Goal: Obtain resource: Obtain resource

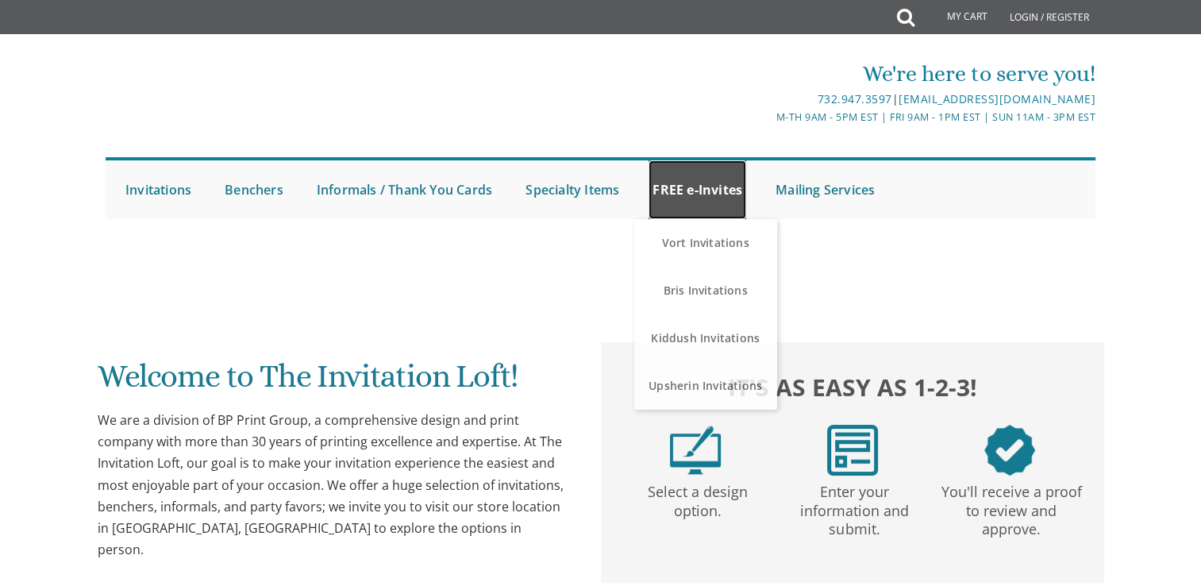
click at [705, 199] on link "FREE e-Invites" at bounding box center [698, 189] width 98 height 59
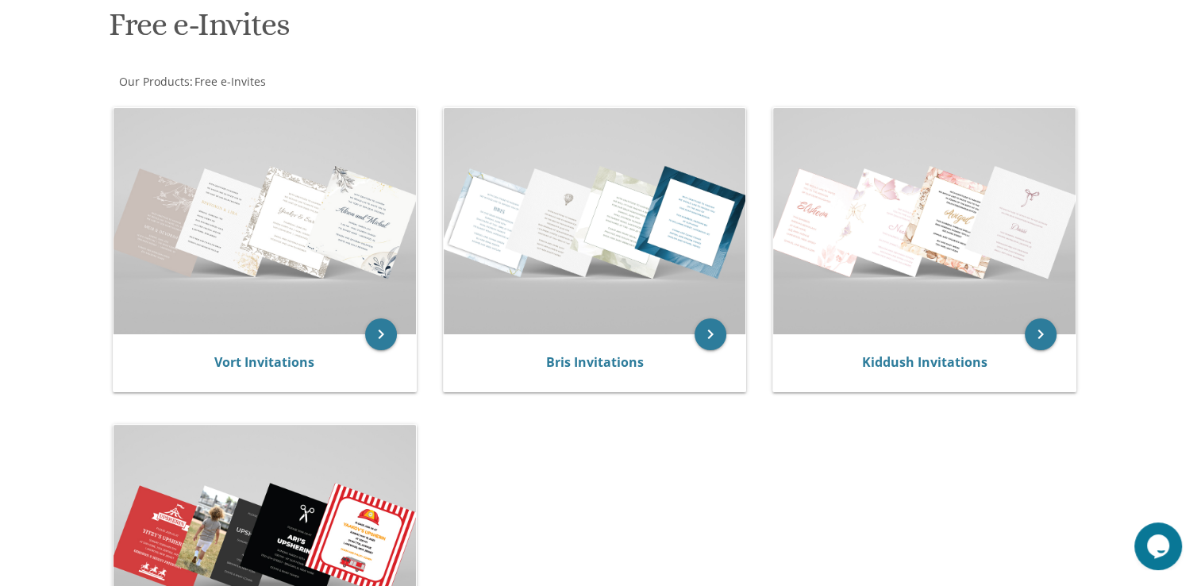
scroll to position [254, 0]
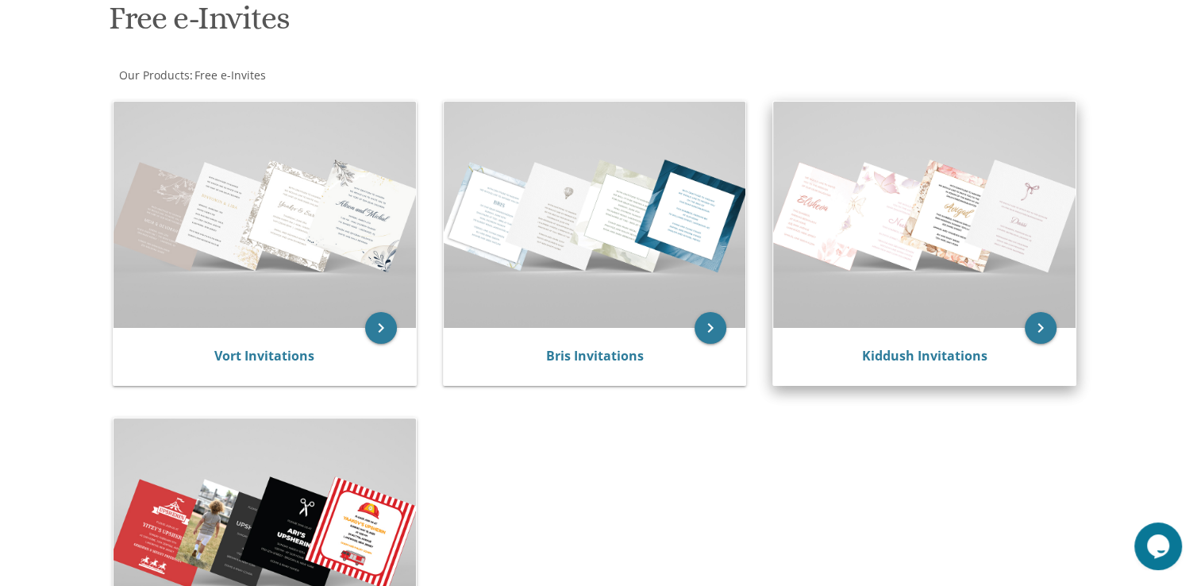
click at [911, 252] on img at bounding box center [924, 215] width 303 height 226
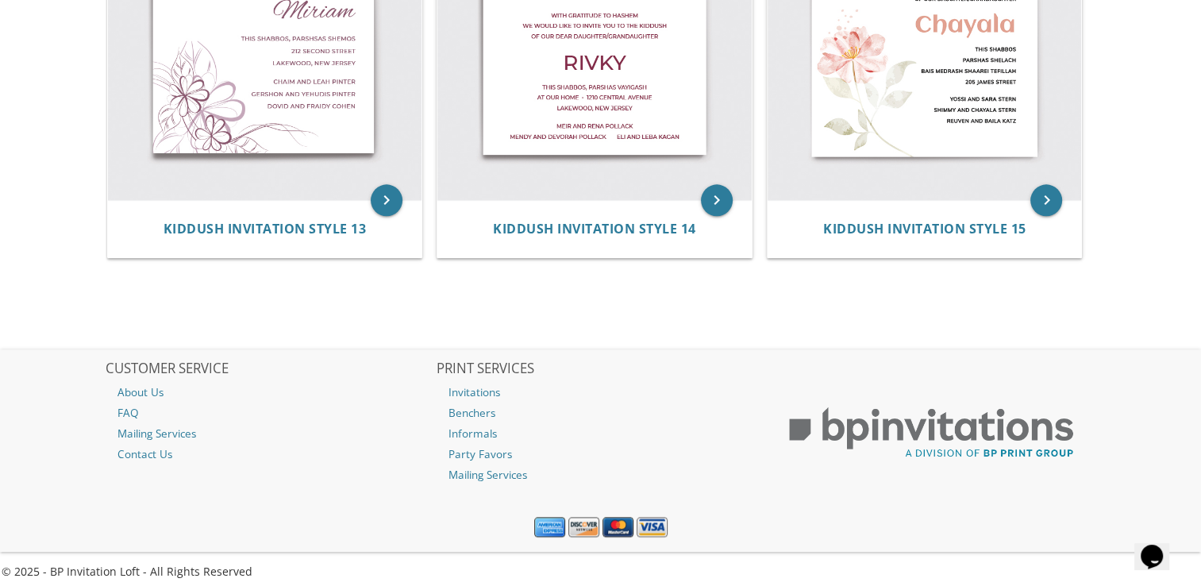
scroll to position [2033, 0]
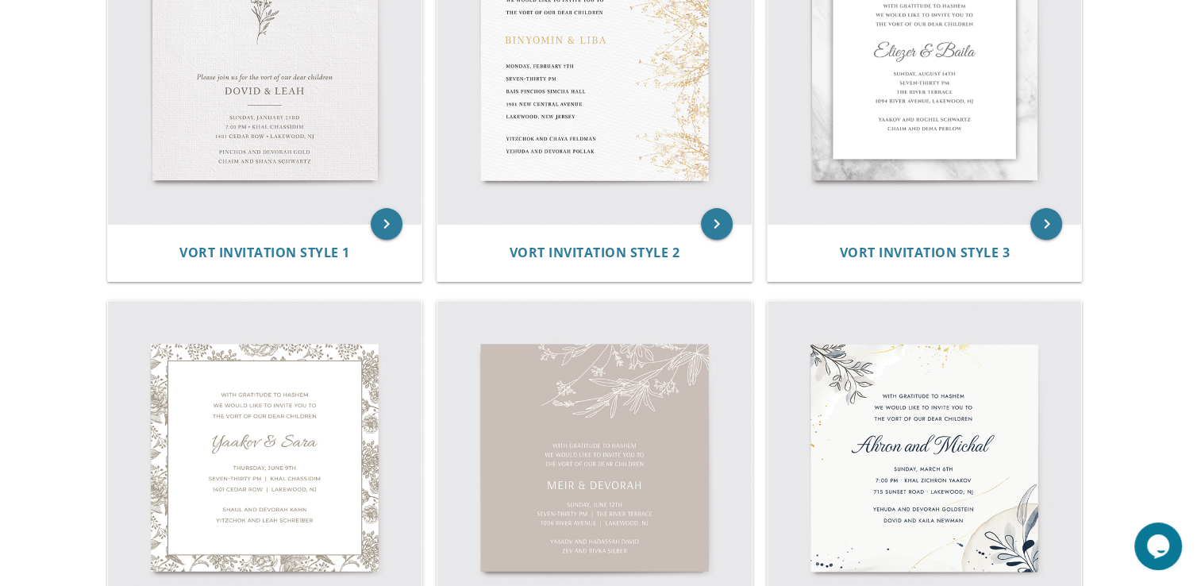
scroll to position [445, 0]
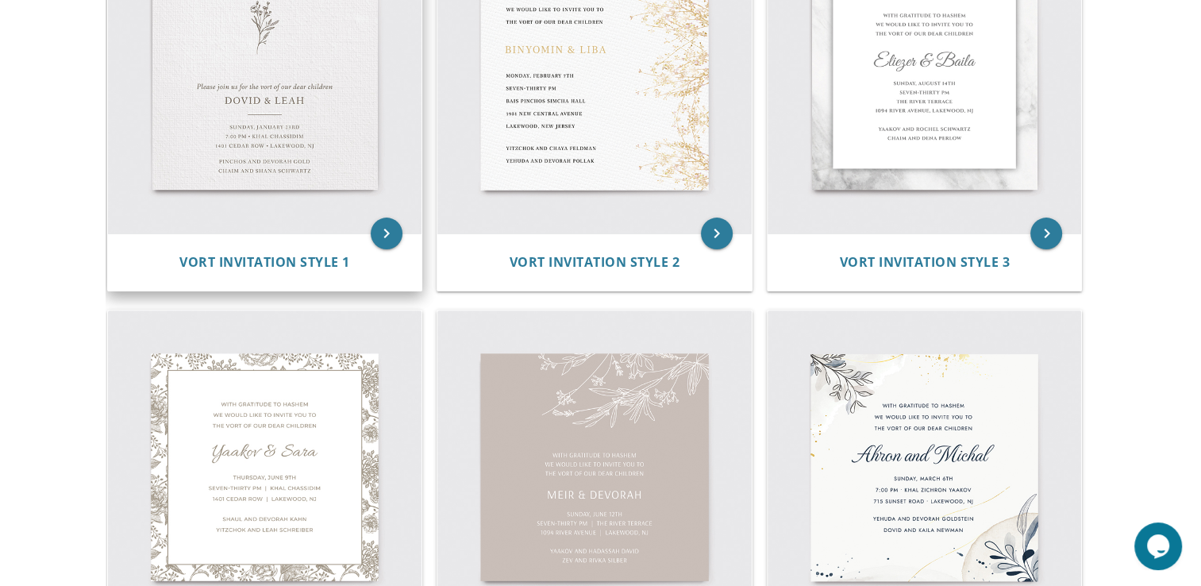
click at [243, 110] on img at bounding box center [265, 77] width 314 height 314
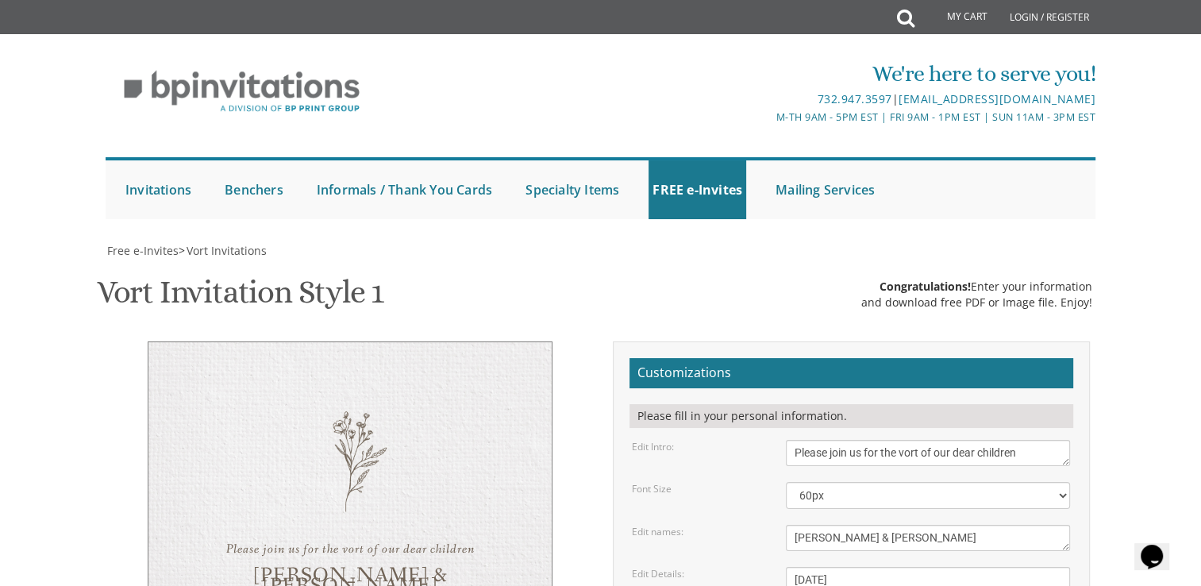
scroll to position [222, 0]
drag, startPoint x: 1035, startPoint y: 237, endPoint x: 733, endPoint y: 209, distance: 303.0
click at [733, 358] on form "Customizations Please fill in your personal information. Edit Intro: Please joi…" at bounding box center [852, 592] width 444 height 468
type textarea "We would like to invite you to the sheva brachos of"
click at [877, 525] on textarea "[PERSON_NAME] & [PERSON_NAME]" at bounding box center [928, 538] width 284 height 26
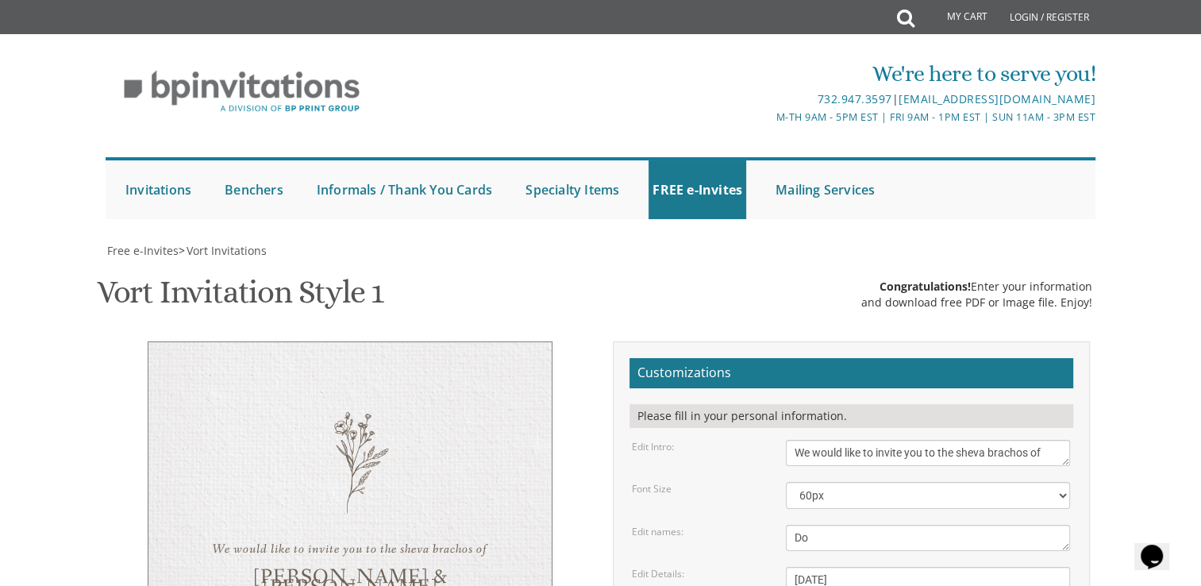
type textarea "D"
type textarea "[PERSON_NAME] and [PERSON_NAME]"
drag, startPoint x: 909, startPoint y: 357, endPoint x: 723, endPoint y: 359, distance: 185.8
click at [723, 567] on div "Edit Details: [DATE] 7:00 pm • Khal Chassidim [STREET_ADDRESS] • [GEOGRAPHIC_DA…" at bounding box center [851, 597] width 462 height 60
click at [816, 567] on textarea "[DATE] 7:00 pm • Khal Chassidim [STREET_ADDRESS] • [GEOGRAPHIC_DATA], [GEOGRAPH…" at bounding box center [928, 597] width 284 height 60
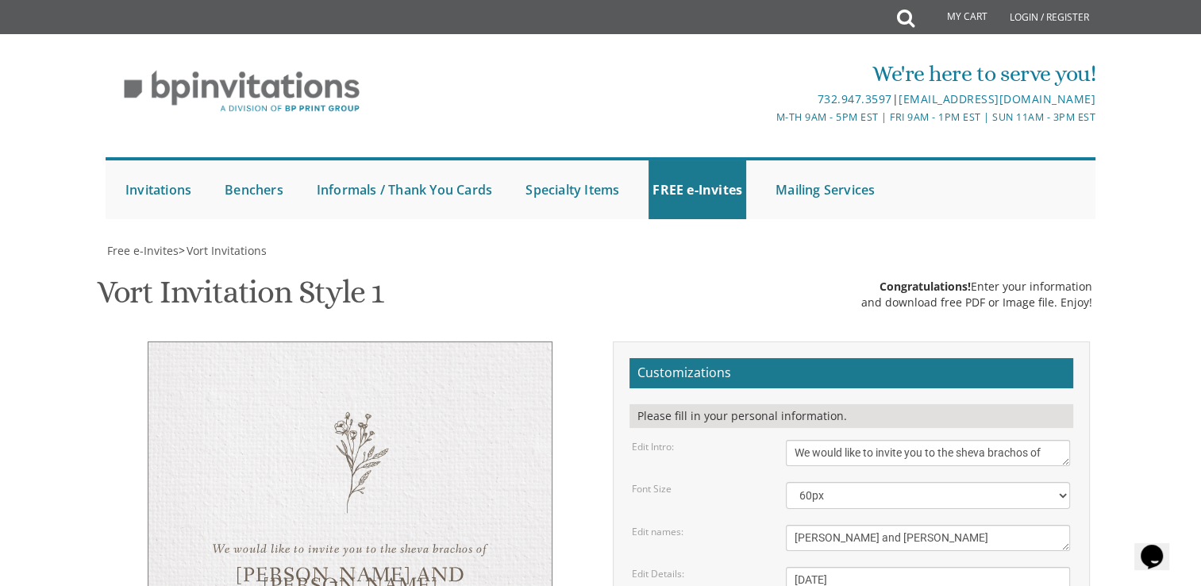
click at [922, 567] on textarea "[DATE] 7:00 pm • Khal Chassidim [STREET_ADDRESS] • [GEOGRAPHIC_DATA], [GEOGRAPH…" at bounding box center [928, 597] width 284 height 60
click at [874, 567] on textarea "[DATE] 7:00 pm • Khal Chassidim [STREET_ADDRESS] • [GEOGRAPHIC_DATA], [GEOGRAPH…" at bounding box center [928, 597] width 284 height 60
click at [924, 567] on textarea "[DATE] 7:00 pm • Khal Chassidim [STREET_ADDRESS] • [GEOGRAPHIC_DATA], [GEOGRAPH…" at bounding box center [928, 597] width 284 height 60
type textarea "[DATE] 6:30 pm • [STREET_ADDRESS] • [GEOGRAPHIC_DATA], [GEOGRAPHIC_DATA]"
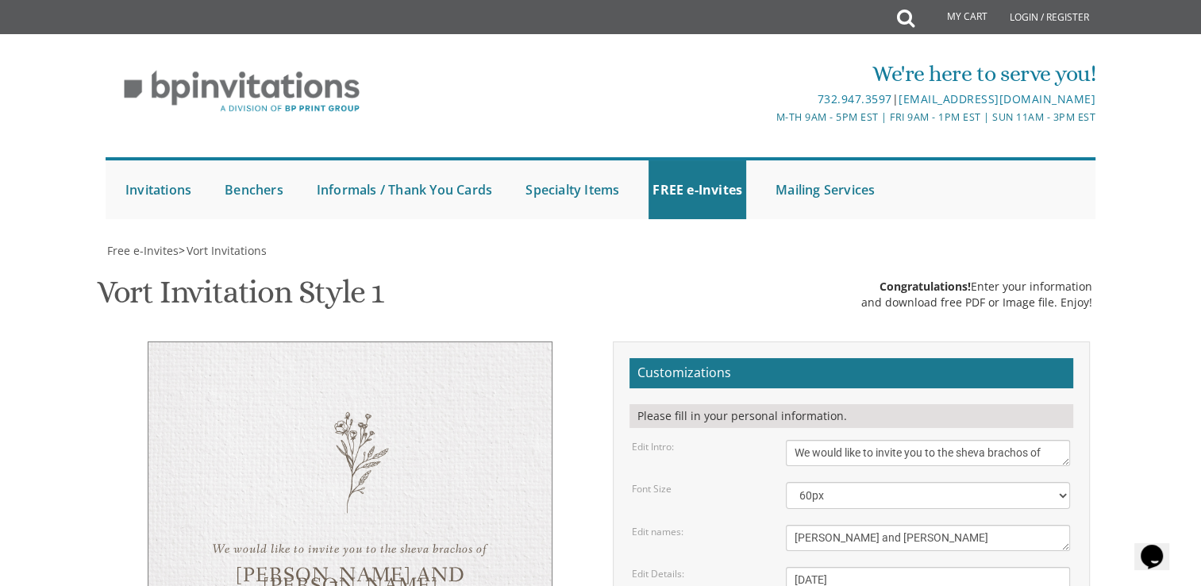
click at [870, 567] on textarea "[DATE] 7:00 pm • Khal Chassidim [STREET_ADDRESS] • [GEOGRAPHIC_DATA], [GEOGRAPH…" at bounding box center [928, 597] width 284 height 60
drag, startPoint x: 950, startPoint y: 457, endPoint x: 748, endPoint y: 410, distance: 207.3
click at [748, 410] on form "Customizations Please fill in your personal information. Edit Intro: Please joi…" at bounding box center [852, 592] width 444 height 468
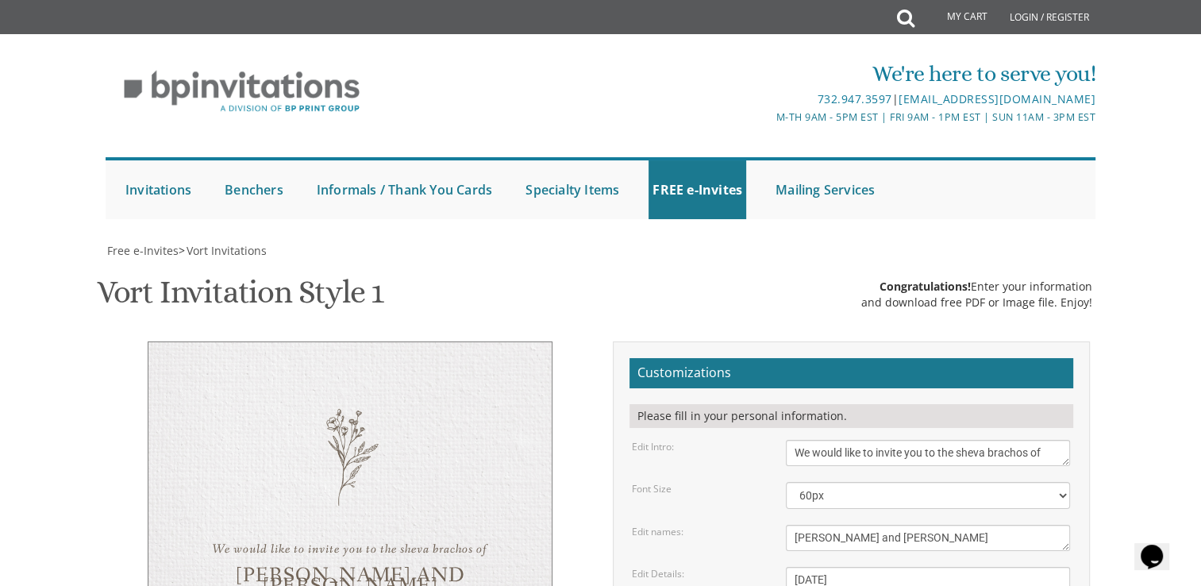
click at [893, 567] on textarea "[DATE] 7:00 pm • Khal Chassidim [STREET_ADDRESS] • [GEOGRAPHIC_DATA], [GEOGRAPH…" at bounding box center [928, 597] width 284 height 60
type textarea "The Schachters, Schuldenfreis, Enocks"
click at [903, 567] on textarea "[DATE] 7:00 pm • Khal Chassidim [STREET_ADDRESS] • [GEOGRAPHIC_DATA], [GEOGRAPH…" at bounding box center [928, 597] width 284 height 60
drag, startPoint x: 854, startPoint y: 374, endPoint x: 749, endPoint y: 368, distance: 105.8
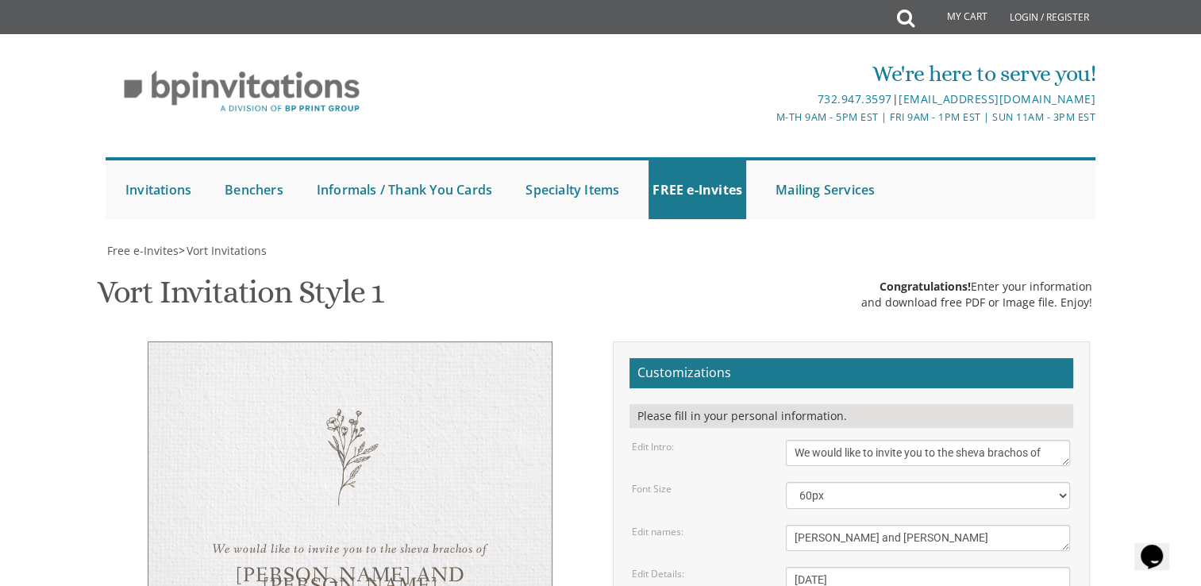
click at [749, 567] on div "Edit Details: [DATE] 7:00 pm • Khal Chassidim [STREET_ADDRESS] • [GEOGRAPHIC_DA…" at bounding box center [851, 597] width 462 height 60
click at [962, 567] on textarea "[DATE] 7:00 pm • Khal Chassidim [STREET_ADDRESS] • [GEOGRAPHIC_DATA], [GEOGRAPH…" at bounding box center [928, 597] width 284 height 60
paste textarea "6:30 pm •"
type textarea "[DATE][STREET_ADDRESS] • [GEOGRAPHIC_DATA], [GEOGRAPHIC_DATA] 6:30 pm"
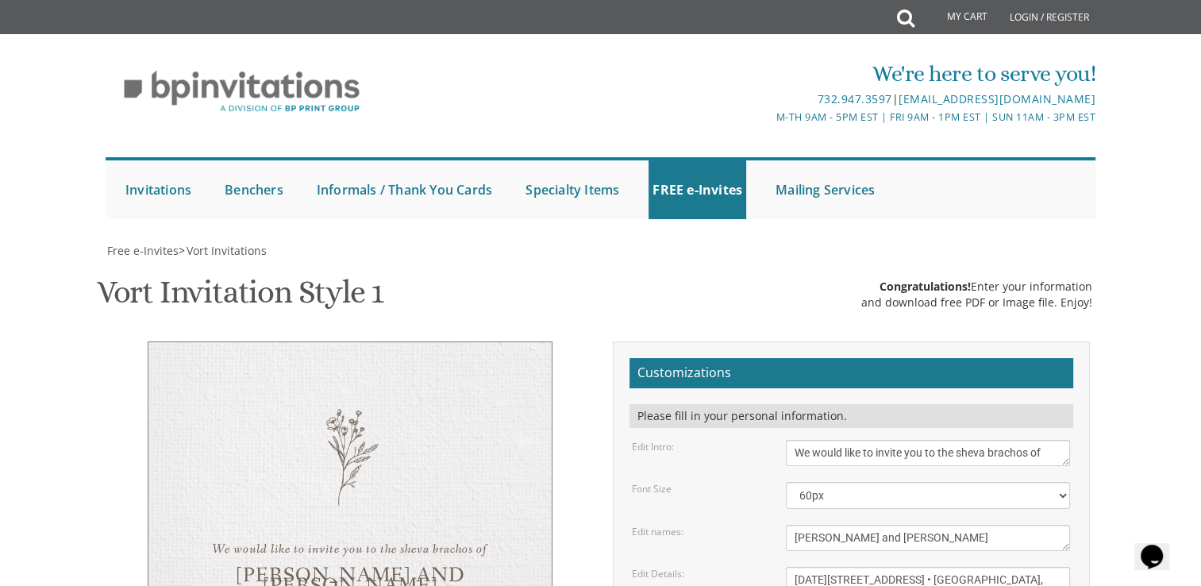
click at [1062, 482] on select "40px 50px 60px 70px 80px" at bounding box center [928, 495] width 284 height 27
click at [786, 482] on select "40px 50px 60px 70px 80px" at bounding box center [928, 495] width 284 height 27
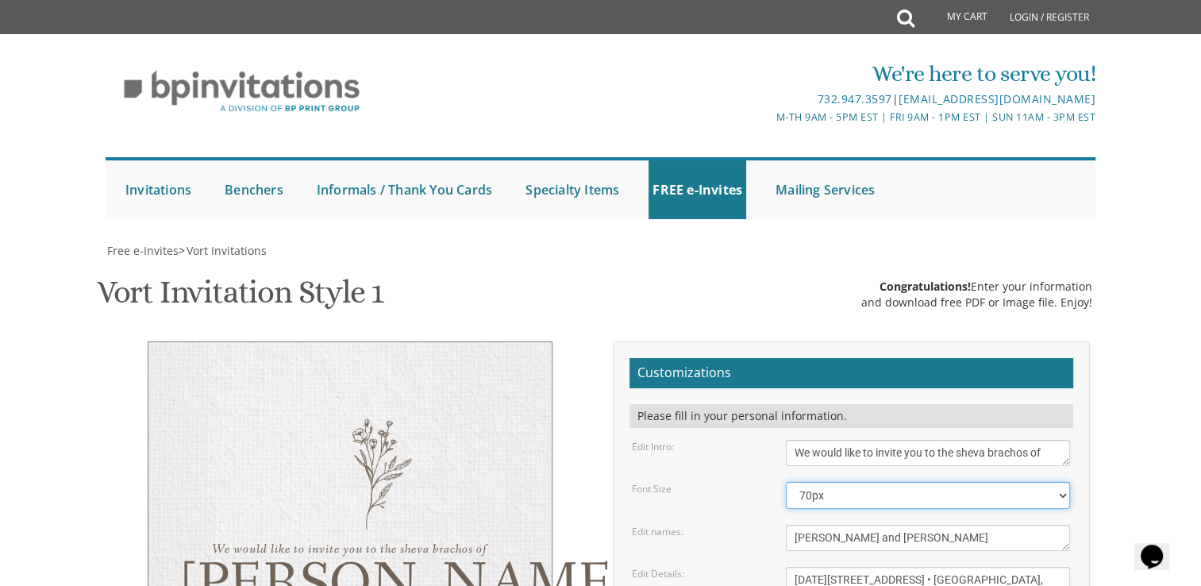
click at [860, 482] on select "40px 50px 60px 70px 80px" at bounding box center [928, 495] width 284 height 27
click at [786, 482] on select "40px 50px 60px 70px 80px" at bounding box center [928, 495] width 284 height 27
click at [835, 482] on select "40px 50px 60px 70px 80px" at bounding box center [928, 495] width 284 height 27
select select "40px"
click at [786, 482] on select "40px 50px 60px 70px 80px" at bounding box center [928, 495] width 284 height 27
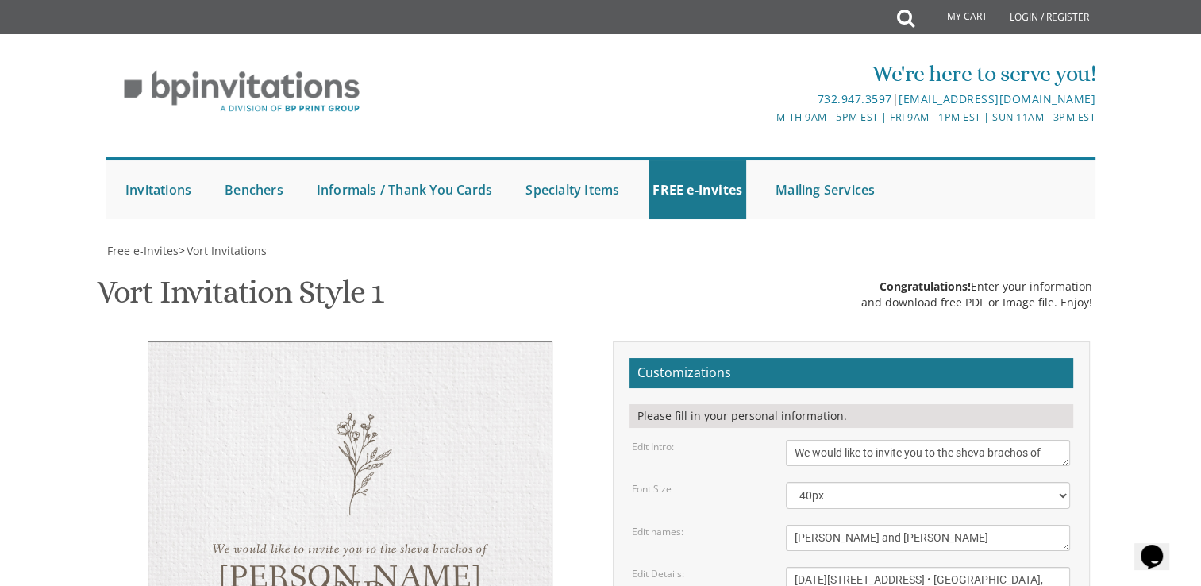
type input "[EMAIL_ADDRESS][DOMAIN_NAME]"
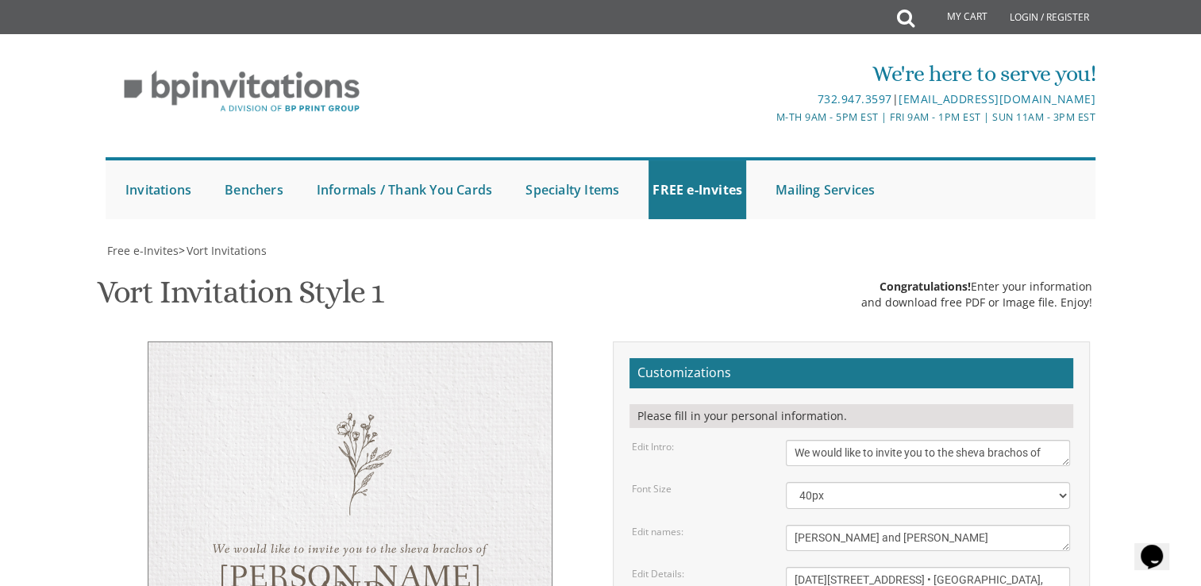
click at [963, 440] on textarea "Please join us for the vort of our dear children" at bounding box center [928, 453] width 284 height 26
type textarea "We would like to invite you to the [PERSON_NAME] of"
click at [949, 525] on textarea "[PERSON_NAME] & [PERSON_NAME]" at bounding box center [928, 538] width 284 height 26
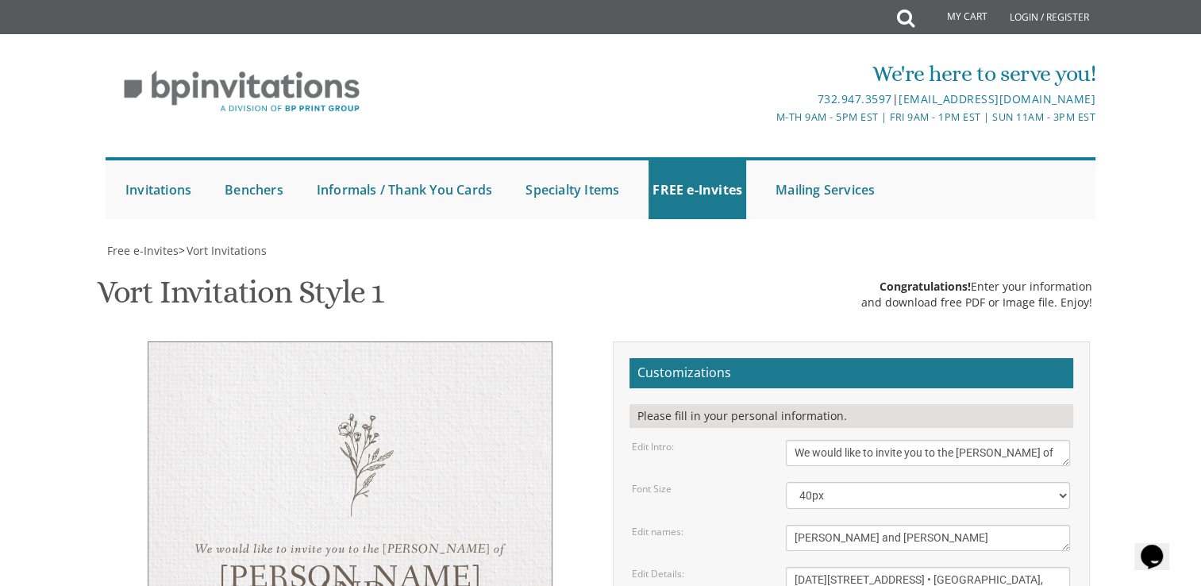
click at [886, 567] on textarea "[DATE] 7:00 pm • Khal Chassidim [STREET_ADDRESS] • [GEOGRAPHIC_DATA], [GEOGRAPH…" at bounding box center [928, 597] width 284 height 60
paste textarea "•"
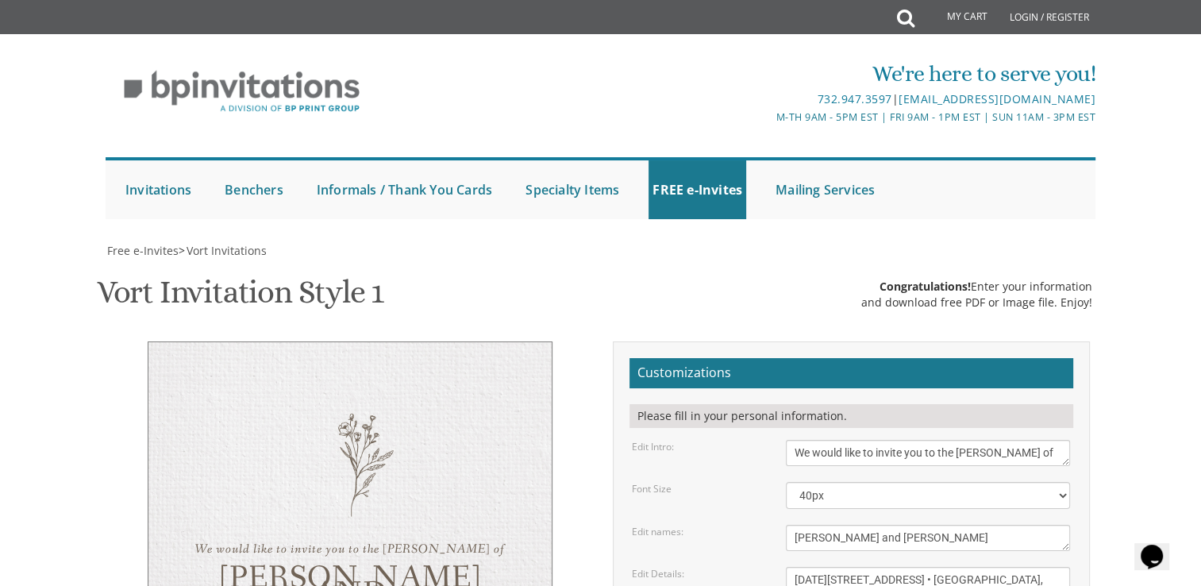
click at [962, 567] on textarea "[DATE] 7:00 pm • Khal Chassidim [STREET_ADDRESS] • [GEOGRAPHIC_DATA], [GEOGRAPH…" at bounding box center [928, 597] width 284 height 60
paste textarea "•"
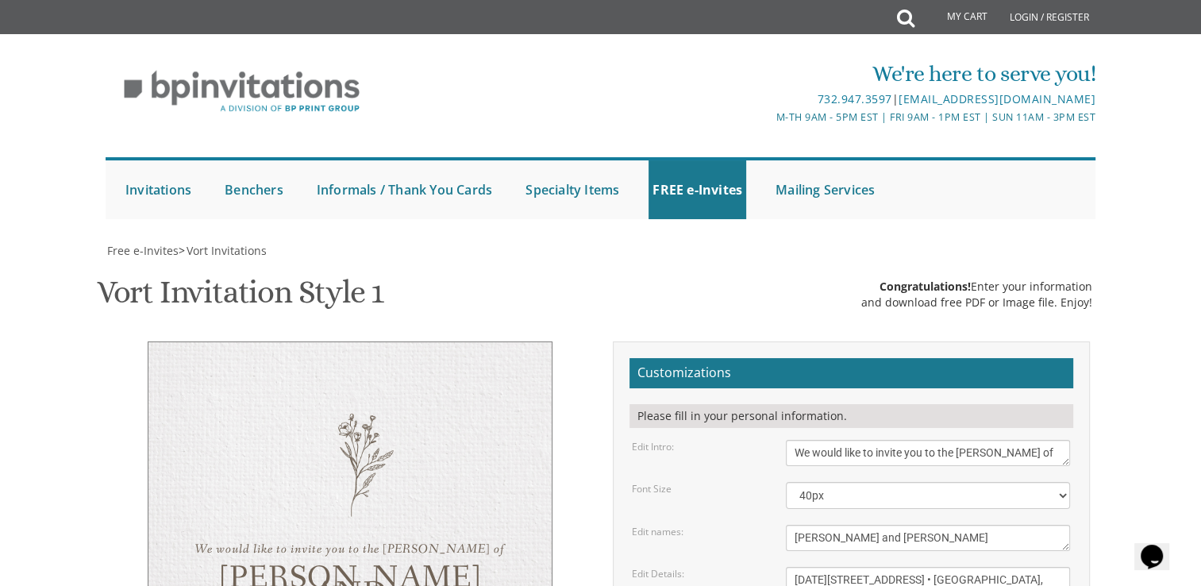
type textarea "Schachters,• Schuldenfreis •Enocks"
click at [978, 567] on textarea "[DATE] 7:00 pm • Khal Chassidim [STREET_ADDRESS] • [GEOGRAPHIC_DATA], [GEOGRAPH…" at bounding box center [928, 597] width 284 height 60
click at [821, 525] on textarea "[PERSON_NAME] & [PERSON_NAME]" at bounding box center [928, 538] width 284 height 26
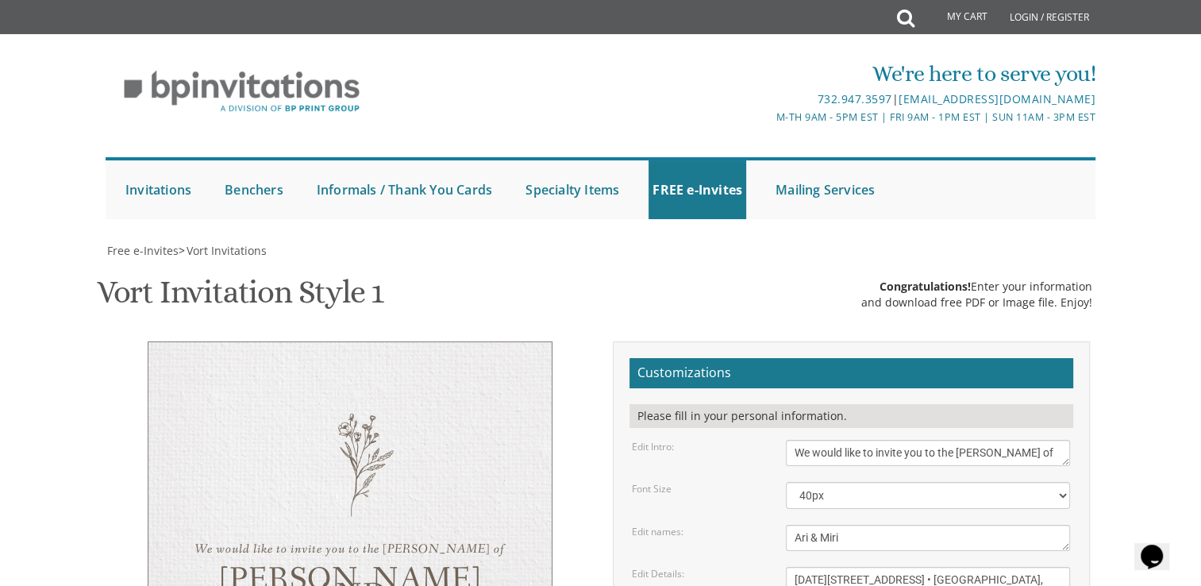
type textarea "Ari & Miri"
click at [853, 358] on form "Customizations Please fill in your personal information. Edit Intro: Please joi…" at bounding box center [852, 592] width 444 height 468
